Goal: Transaction & Acquisition: Purchase product/service

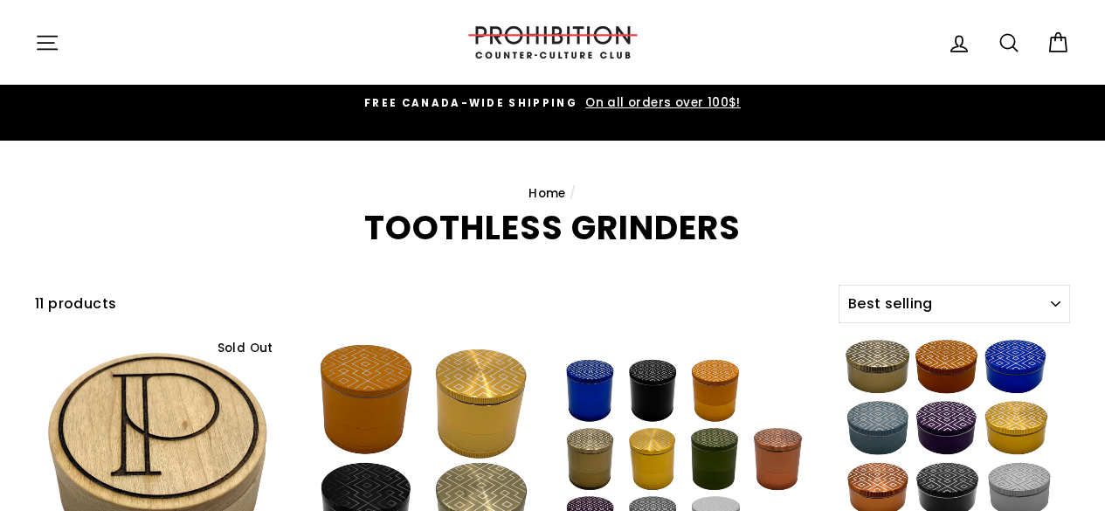
select select "best-selling"
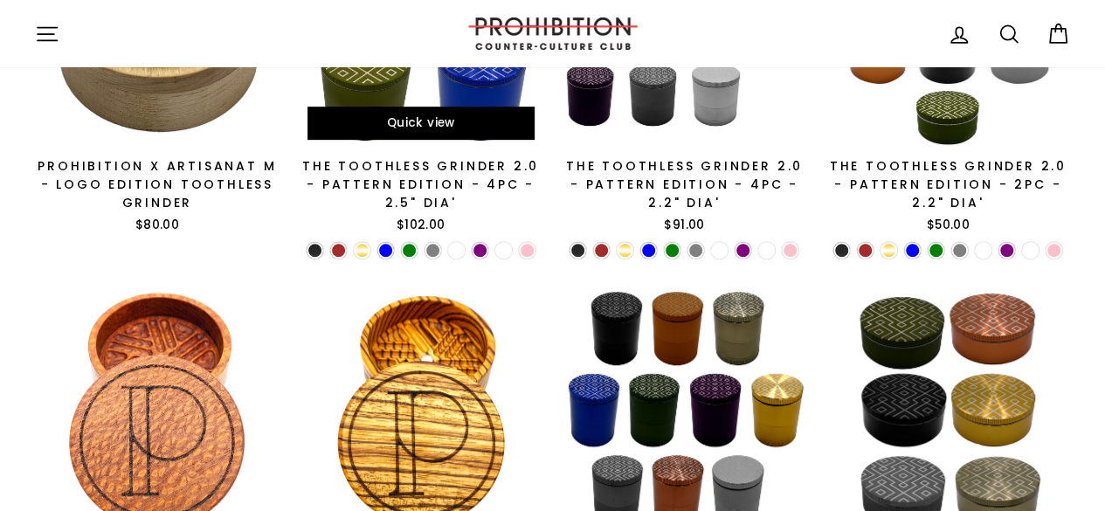
scroll to position [436, 0]
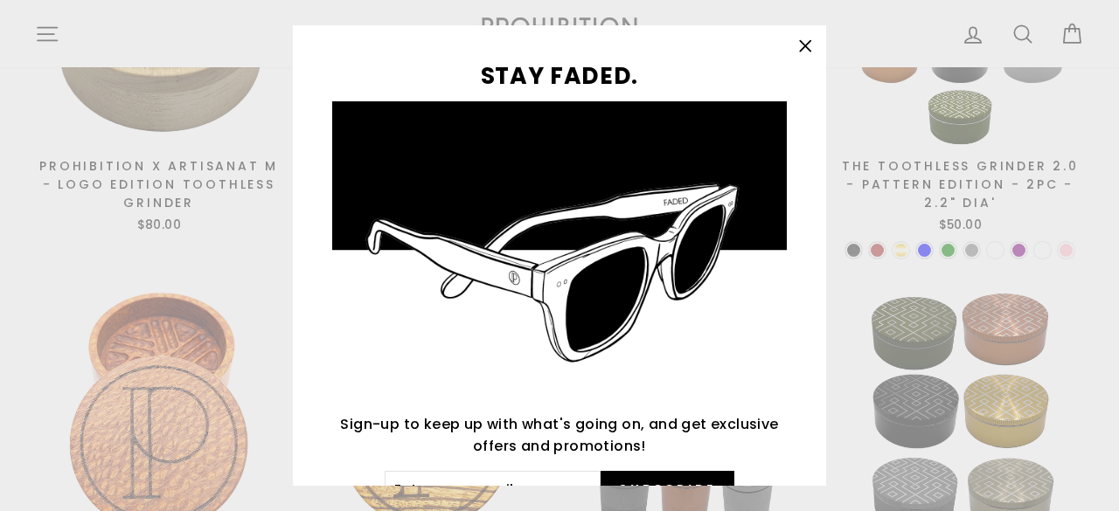
click at [810, 43] on icon "button" at bounding box center [805, 46] width 10 height 10
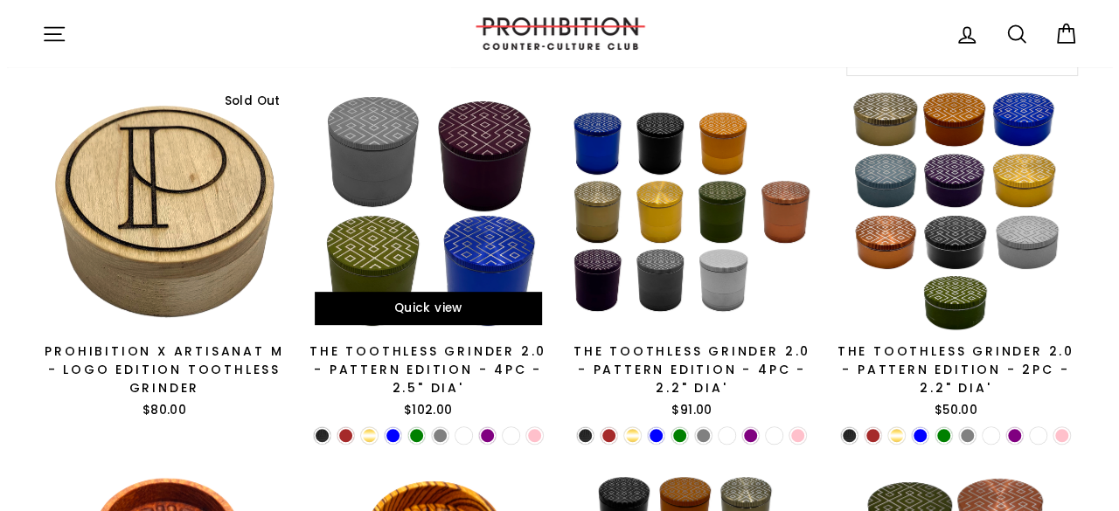
scroll to position [0, 0]
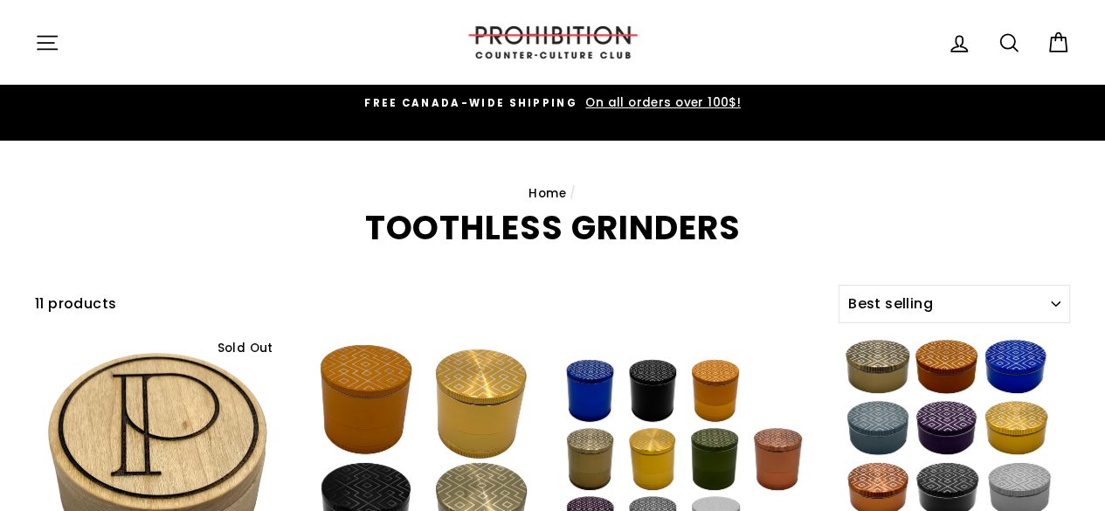
click at [45, 36] on icon "button" at bounding box center [47, 42] width 19 height 13
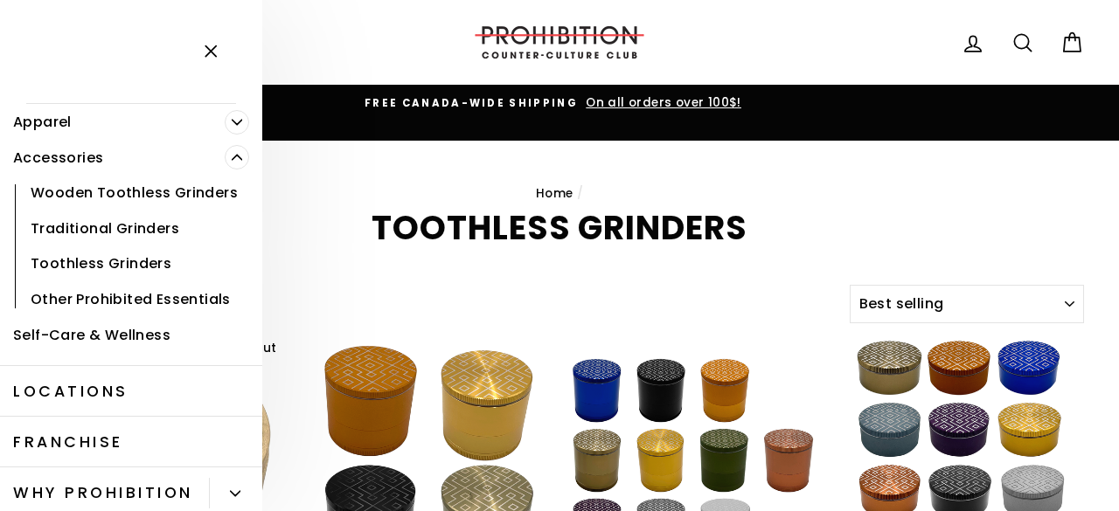
scroll to position [173, 0]
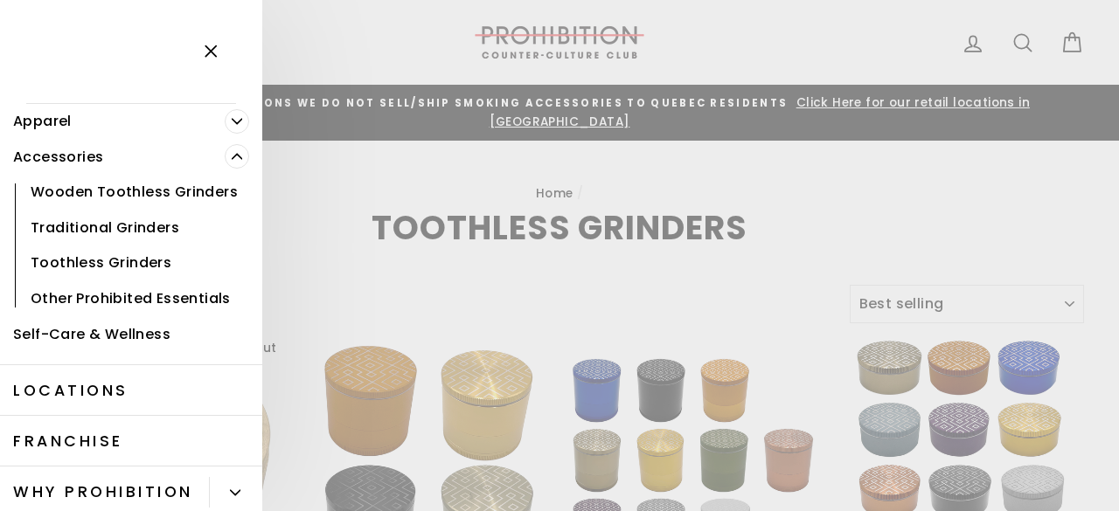
click at [121, 246] on link "Traditional Grinders" at bounding box center [131, 228] width 262 height 36
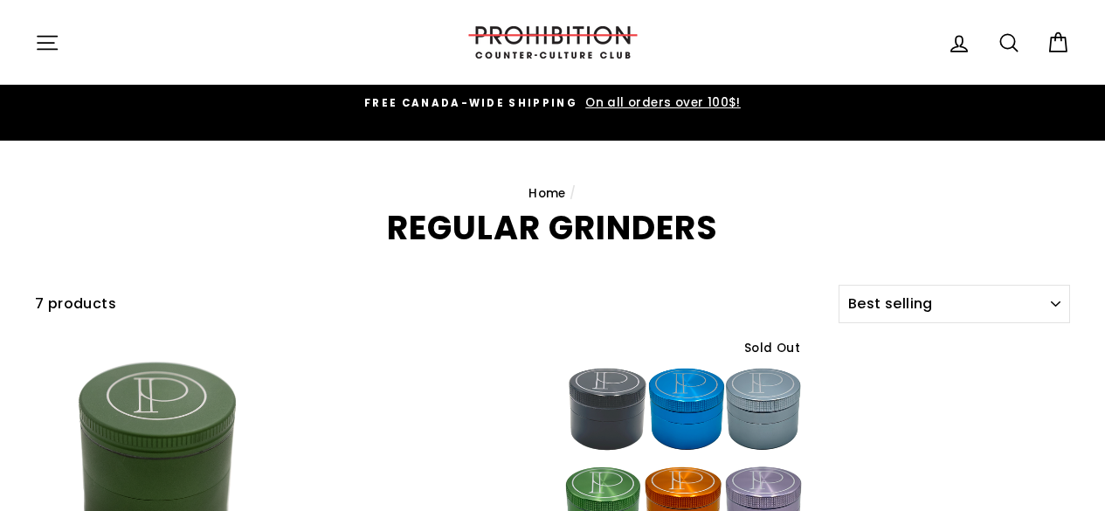
select select "best-selling"
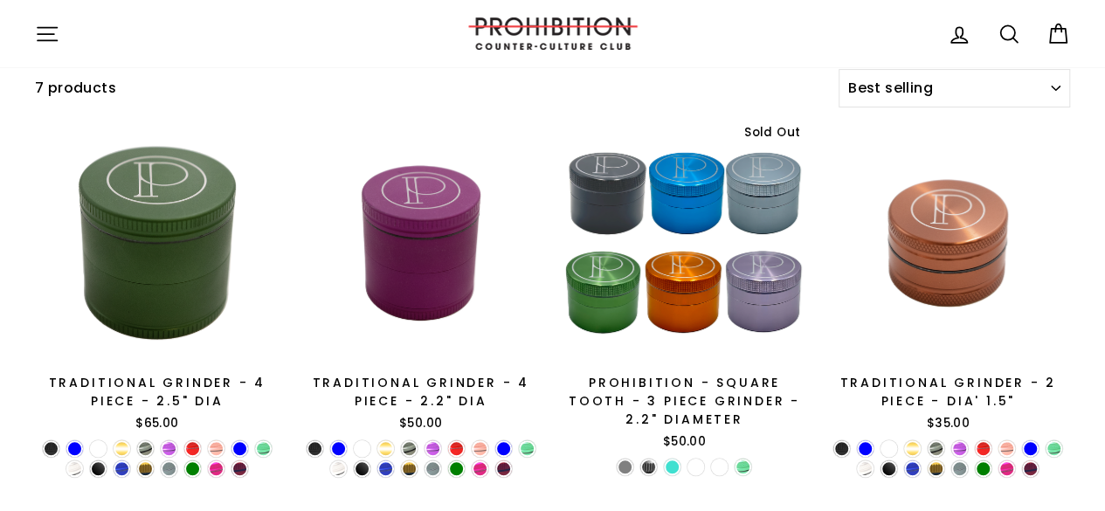
scroll to position [215, 0]
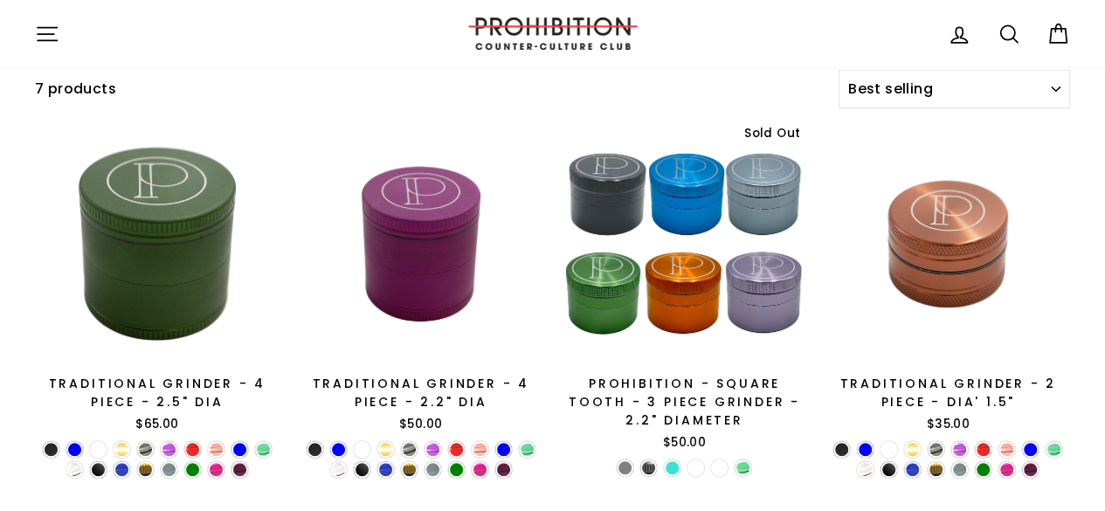
click at [704, 207] on div at bounding box center [685, 243] width 245 height 245
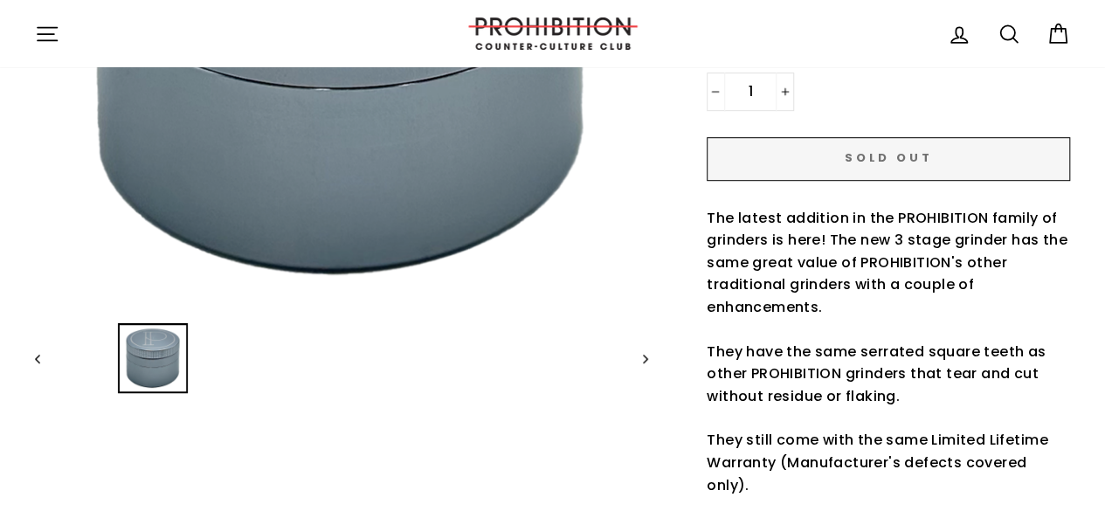
scroll to position [475, 0]
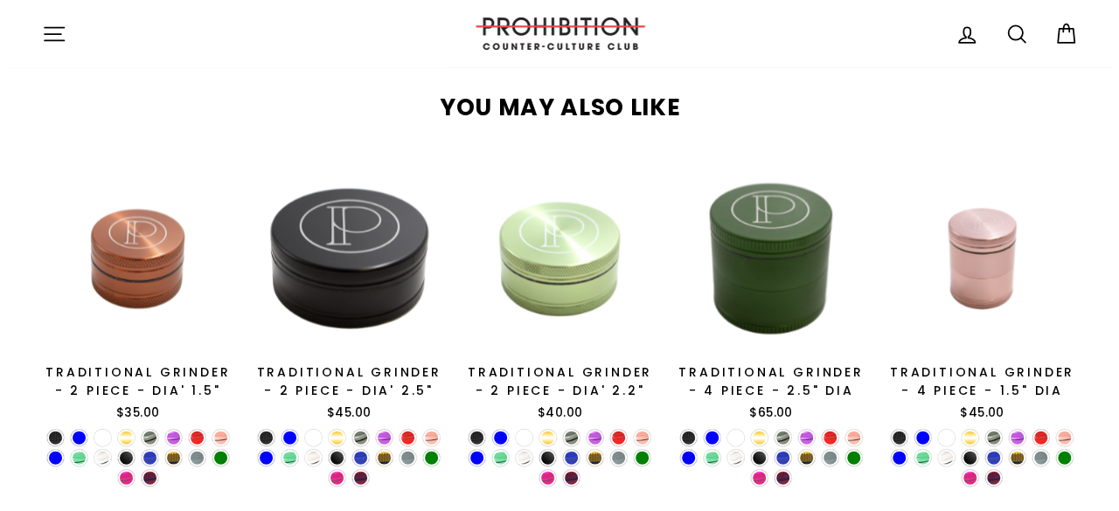
scroll to position [1697, 0]
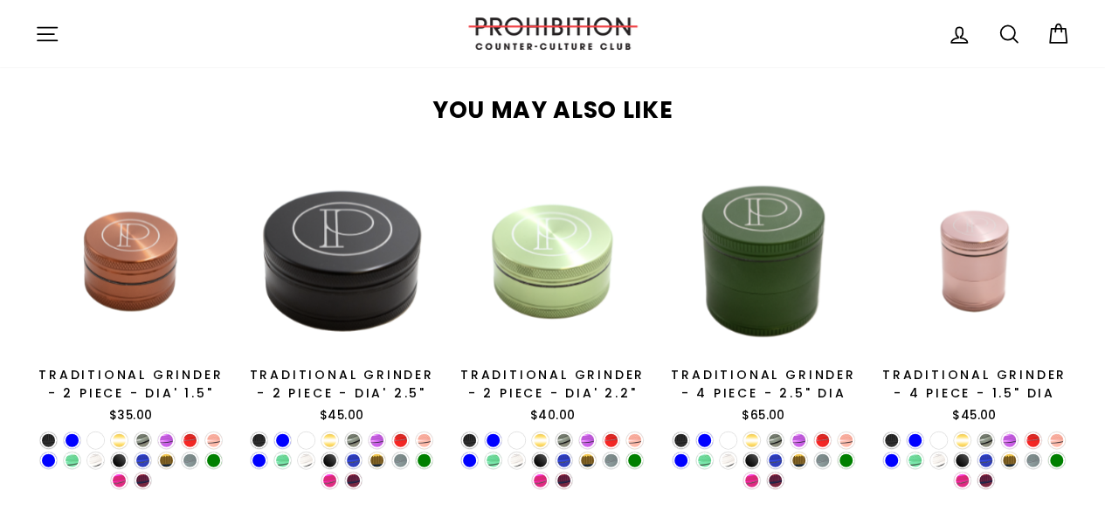
click at [64, 37] on button "Site navigation" at bounding box center [46, 34] width 45 height 38
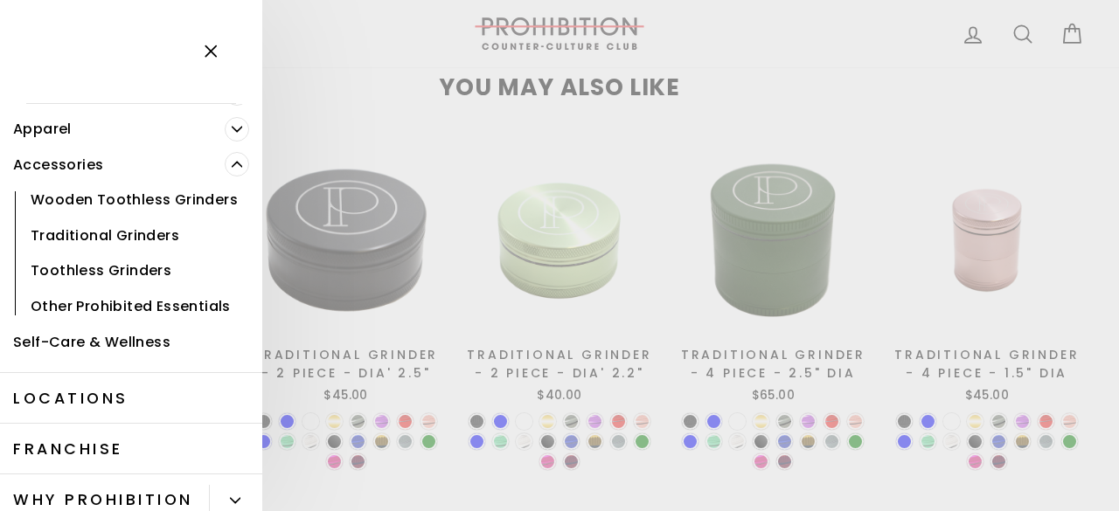
scroll to position [166, 0]
click at [132, 218] on link "Wooden Toothless Grinders" at bounding box center [131, 200] width 262 height 36
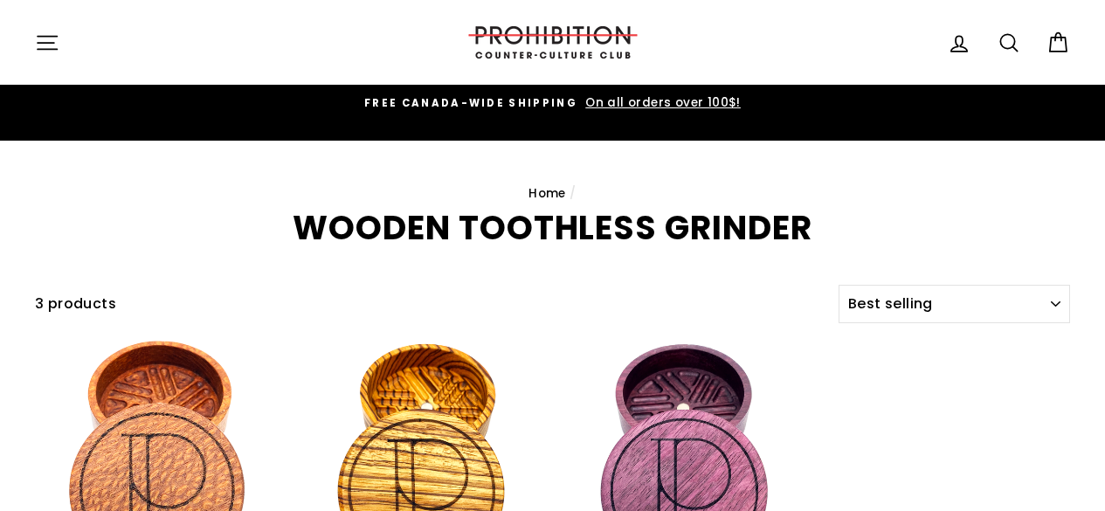
select select "best-selling"
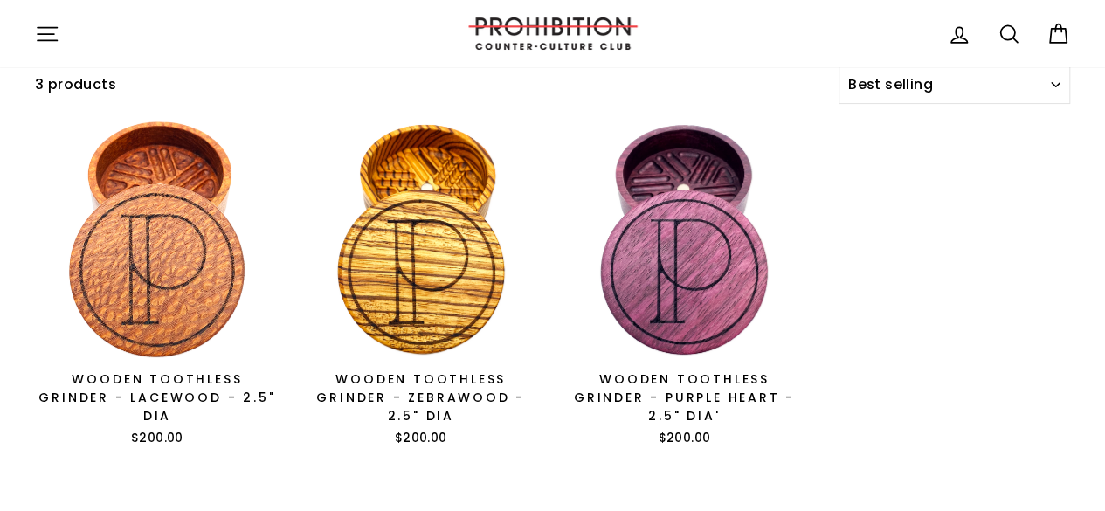
scroll to position [220, 0]
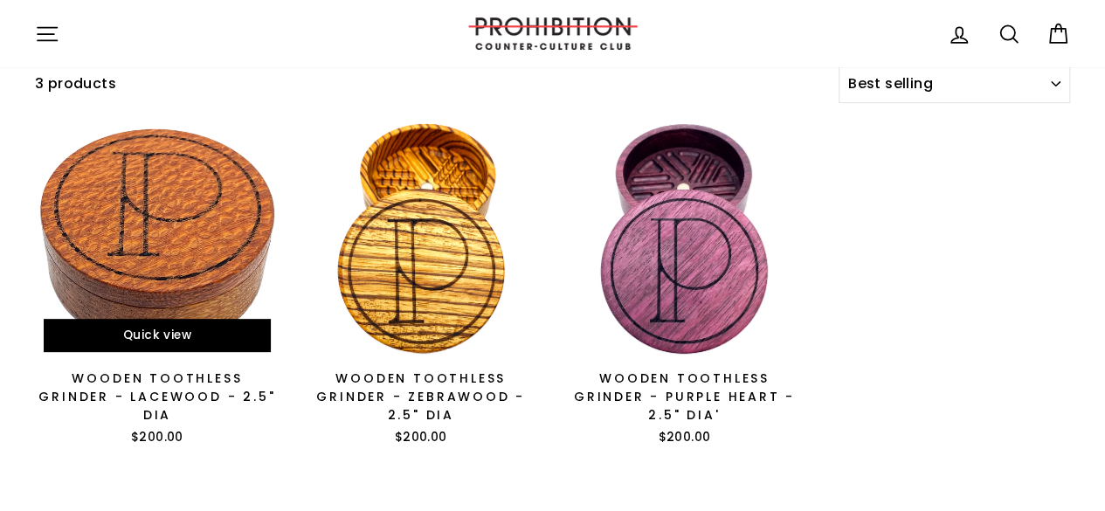
click at [147, 202] on div at bounding box center [157, 238] width 246 height 246
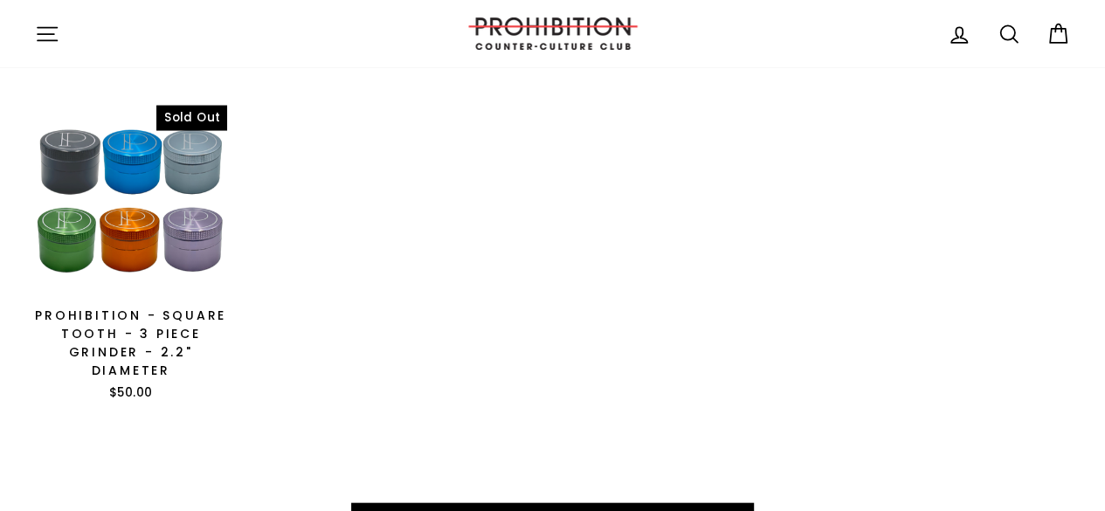
scroll to position [1698, 0]
